Goal: Navigation & Orientation: Find specific page/section

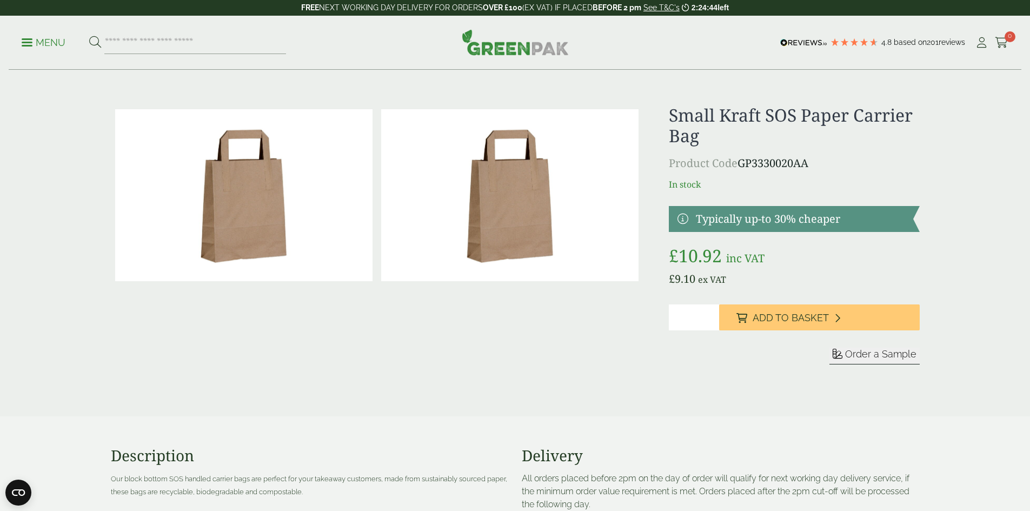
click at [34, 45] on link "Menu" at bounding box center [44, 41] width 44 height 11
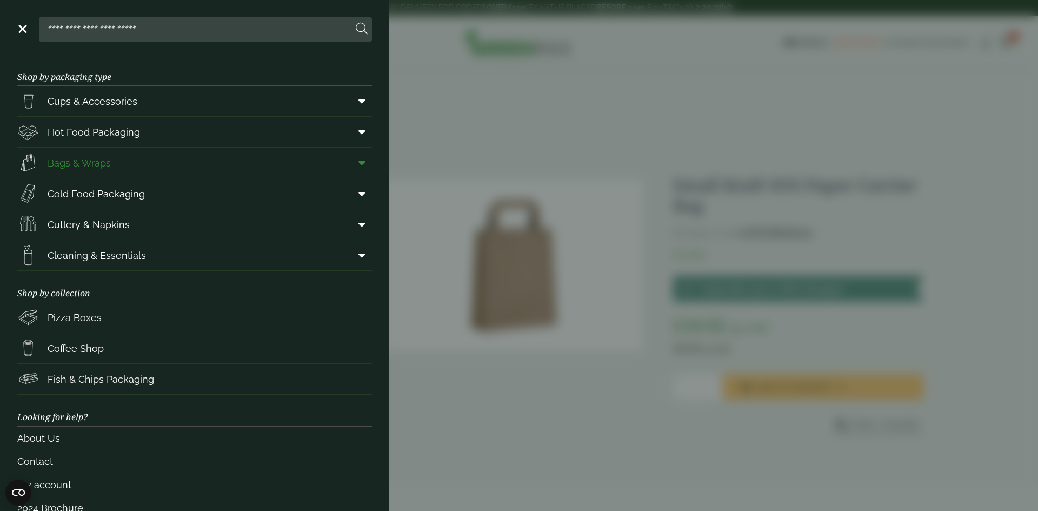
click at [105, 162] on span "Bags & Wraps" at bounding box center [79, 163] width 63 height 15
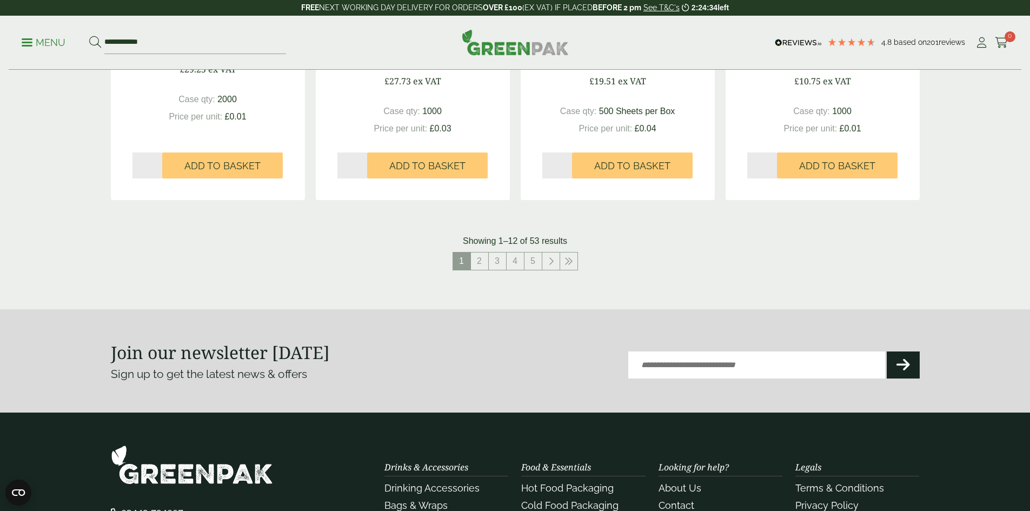
scroll to position [1135, 0]
click at [480, 255] on link "2" at bounding box center [479, 260] width 17 height 17
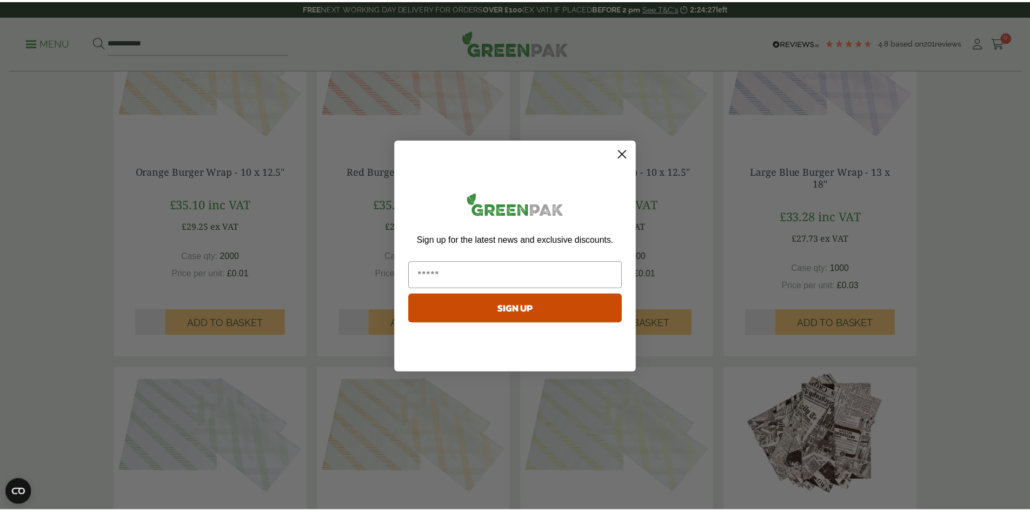
scroll to position [245, 0]
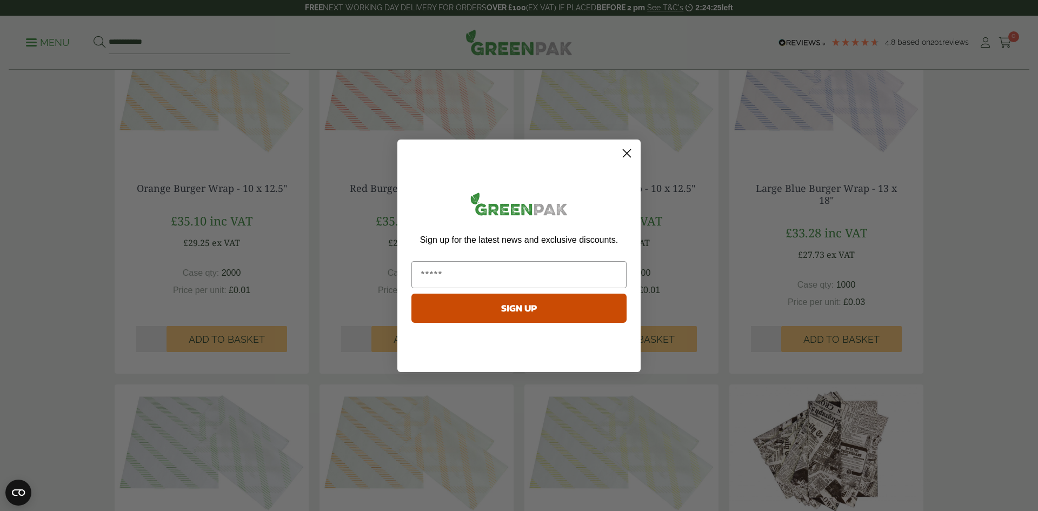
click at [627, 148] on circle "Close dialog" at bounding box center [627, 153] width 18 height 18
